Goal: Information Seeking & Learning: Learn about a topic

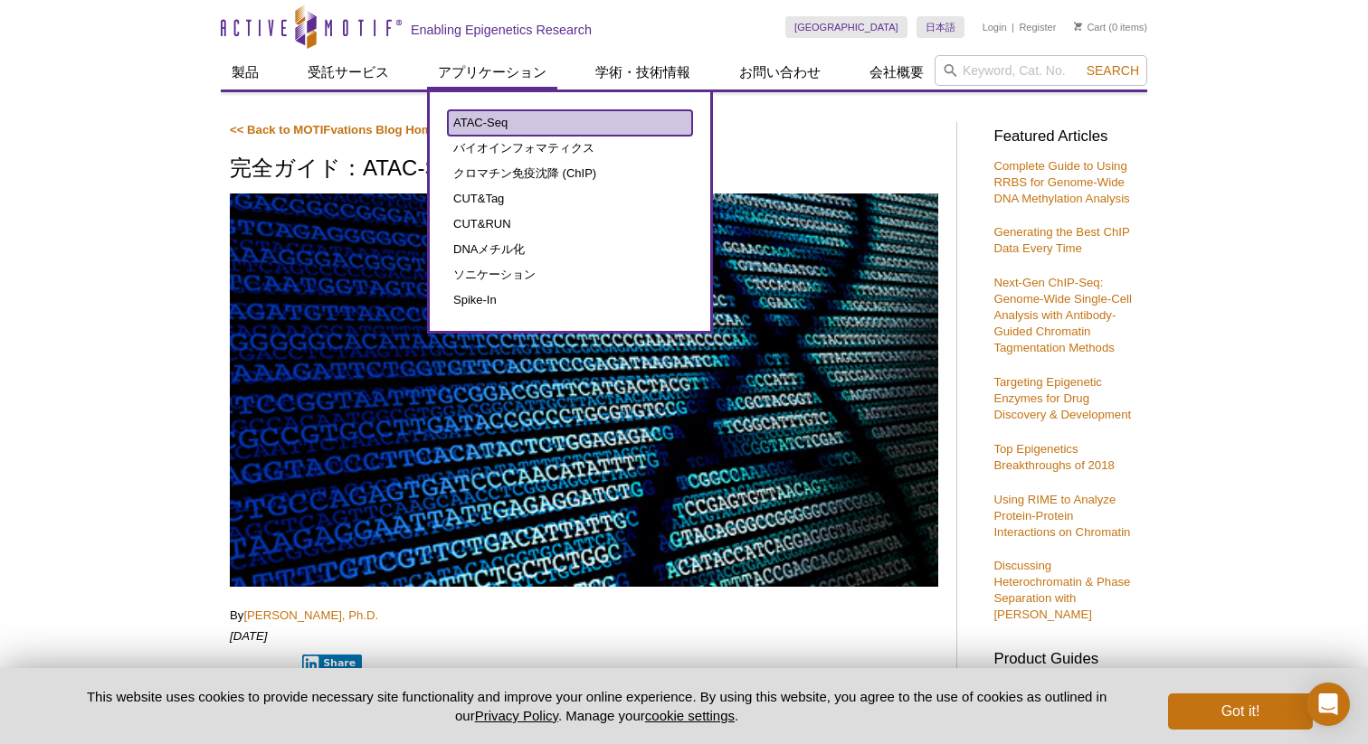
click at [478, 128] on link "ATAC-Seq" at bounding box center [570, 122] width 244 height 25
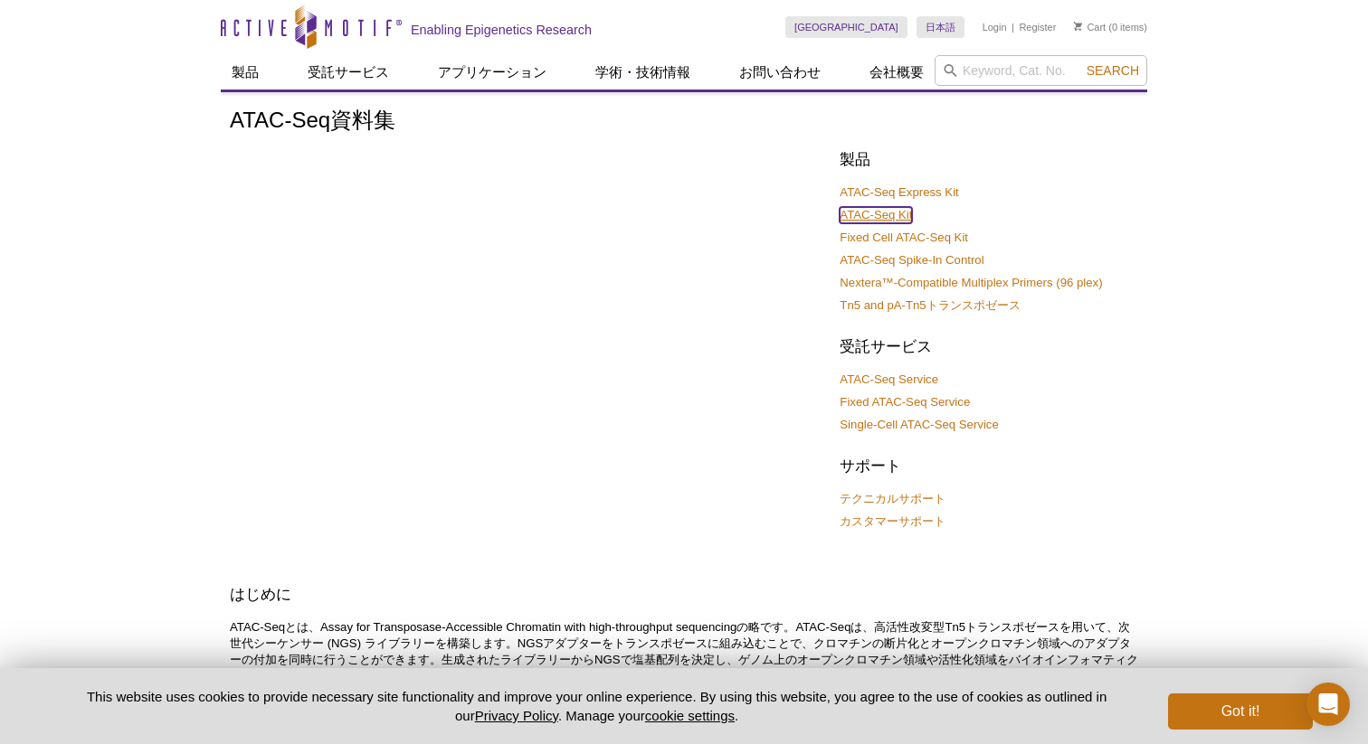
click at [859, 216] on link "ATAC-Seq Kit" at bounding box center [875, 215] width 72 height 16
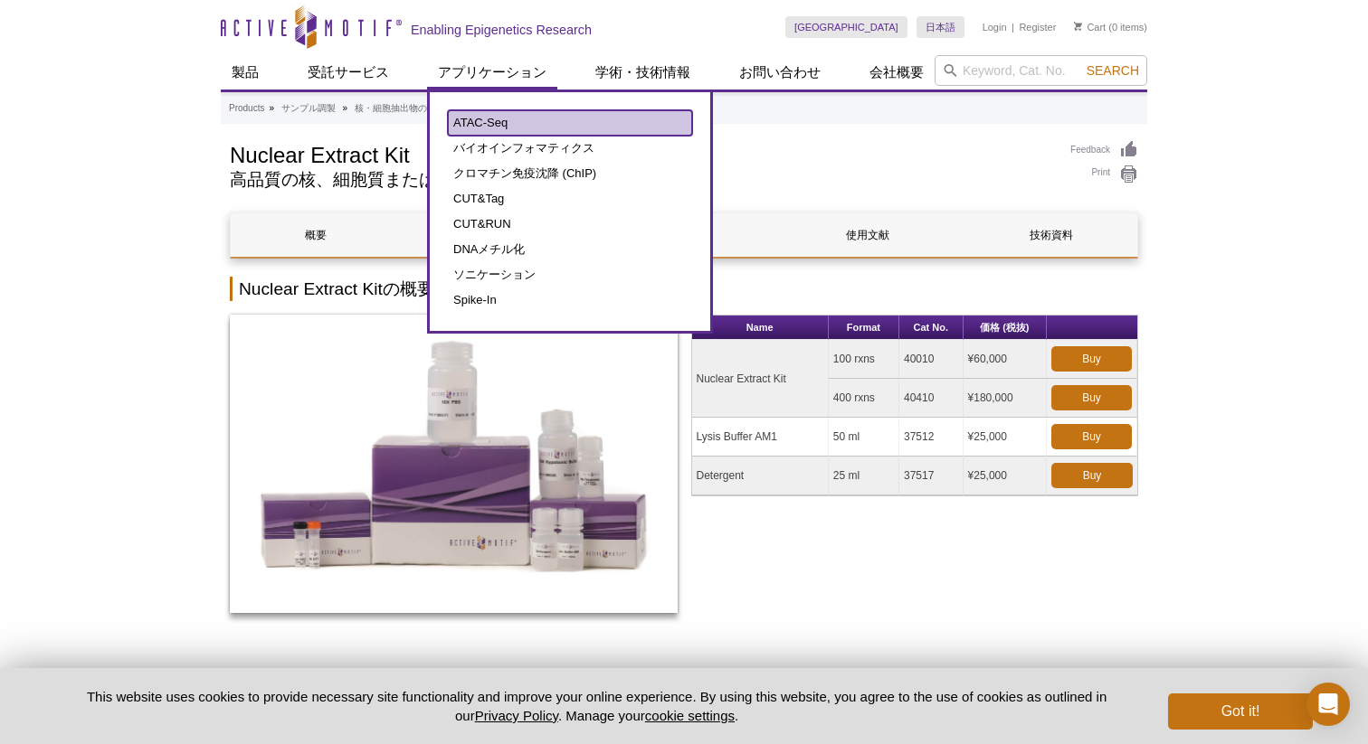
click at [465, 119] on link "ATAC-Seq" at bounding box center [570, 122] width 244 height 25
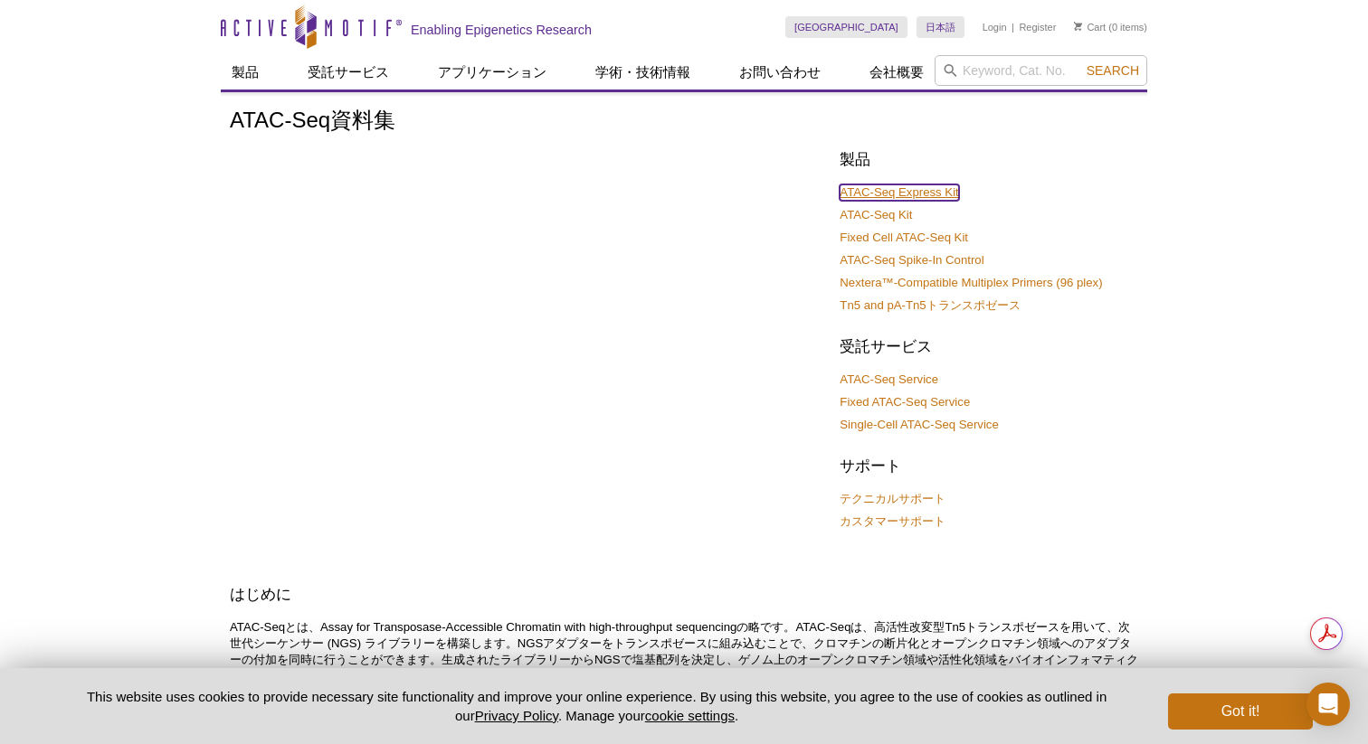
click at [857, 196] on link "ATAC-Seq Express Kit" at bounding box center [898, 193] width 118 height 16
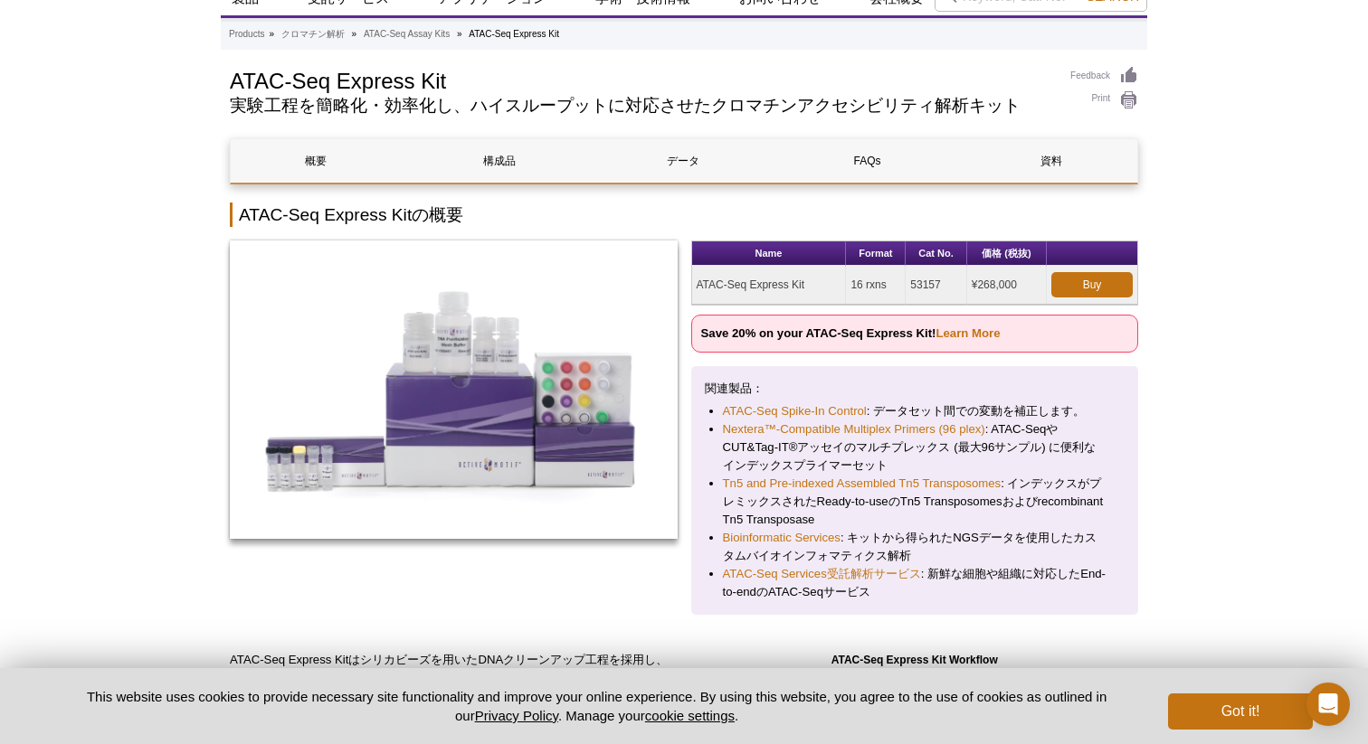
scroll to position [96, 0]
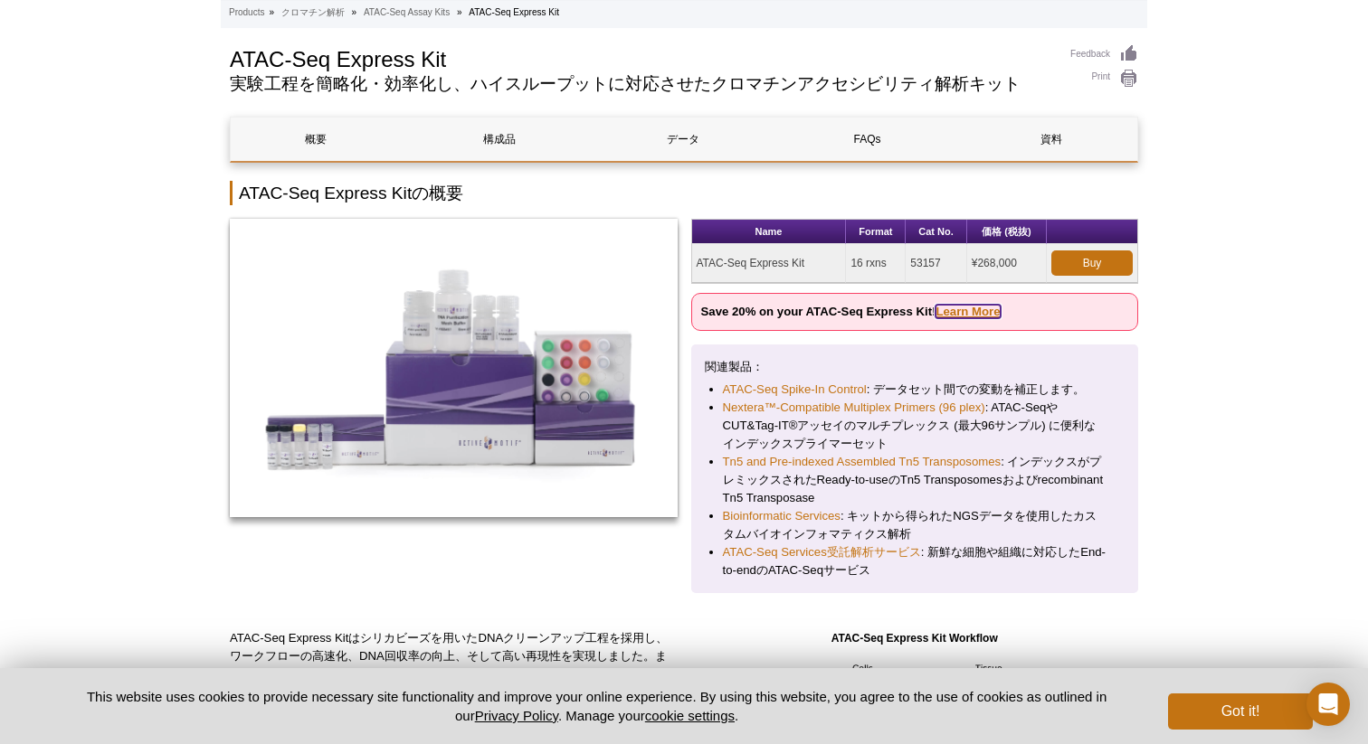
click at [969, 311] on link "Learn More" at bounding box center [967, 312] width 64 height 14
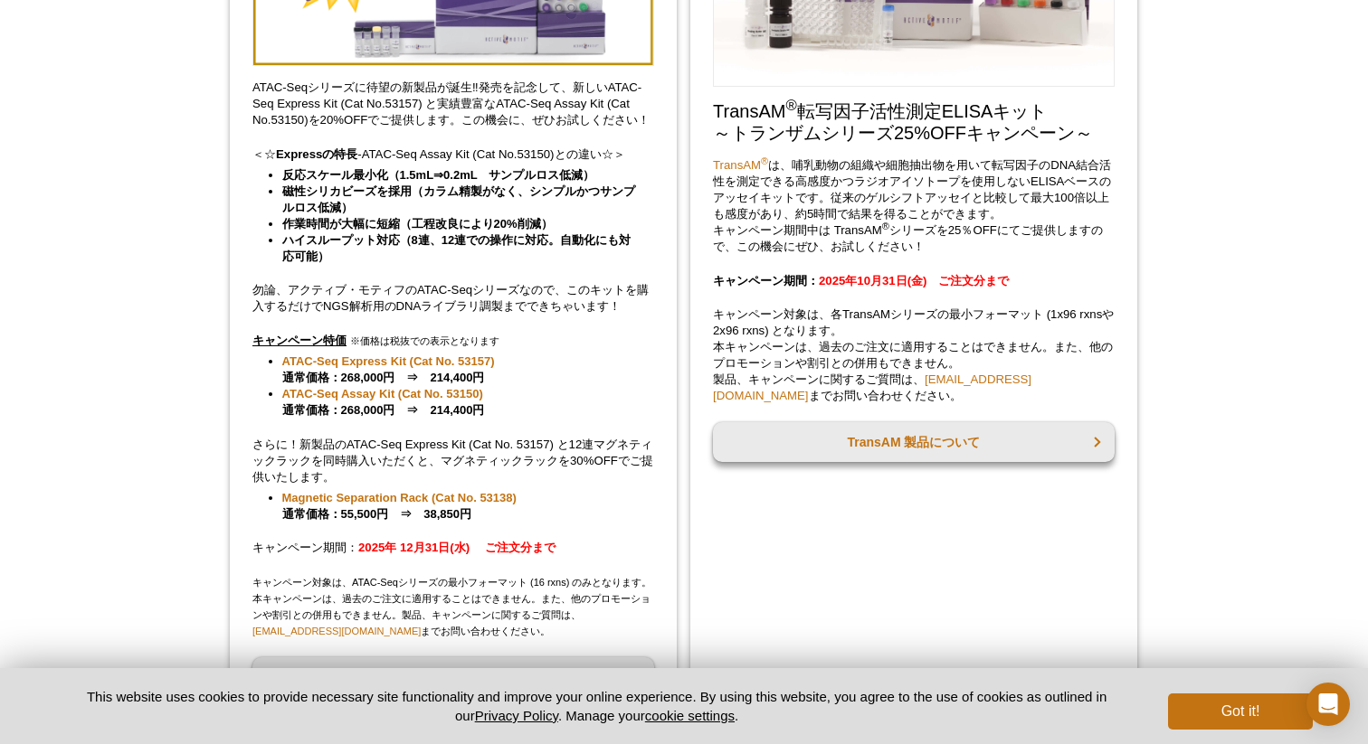
scroll to position [349, 0]
